Goal: Find contact information: Find contact information

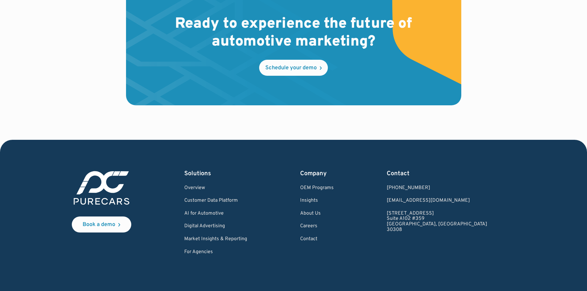
scroll to position [1863, 0]
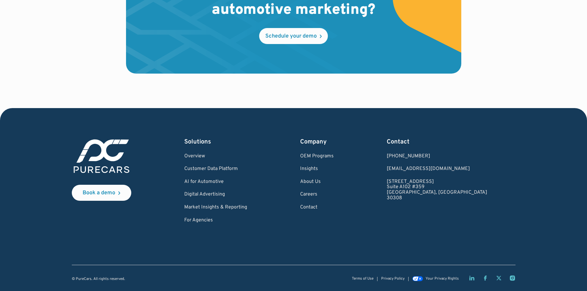
drag, startPoint x: 591, startPoint y: 27, endPoint x: 591, endPoint y: 286, distance: 259.1
click at [334, 208] on link "Contact" at bounding box center [317, 208] width 34 height 6
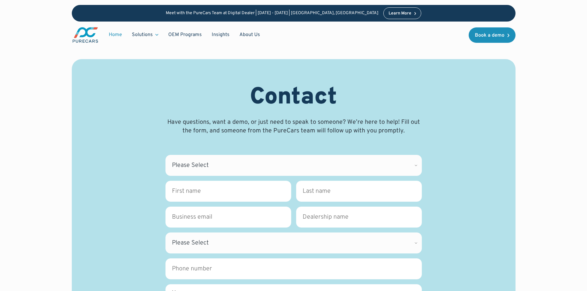
click at [115, 34] on link "Home" at bounding box center [115, 35] width 23 height 12
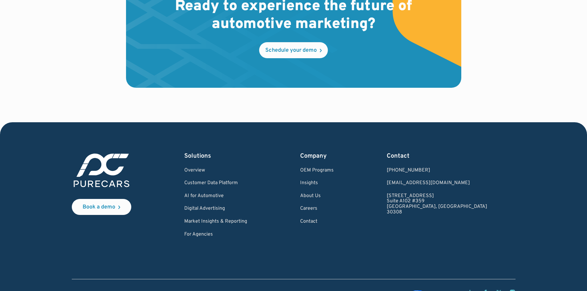
scroll to position [1863, 0]
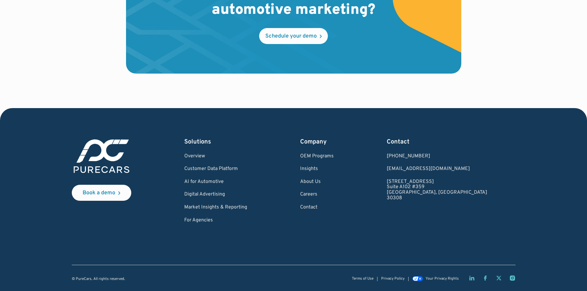
click at [334, 212] on div "Company OEM Programs Insights About Us Careers Contact" at bounding box center [317, 181] width 34 height 86
